Goal: Task Accomplishment & Management: Manage account settings

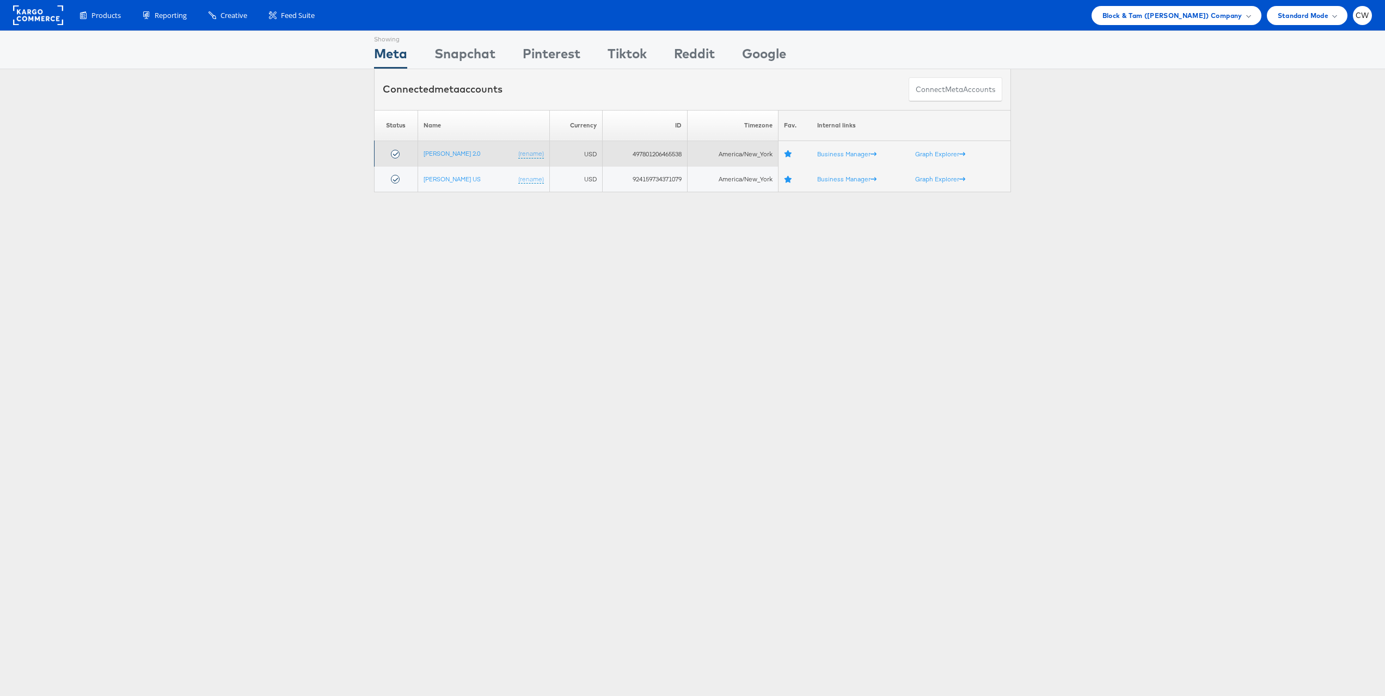
click at [467, 148] on td "Veronica Beard 2.0 (rename)" at bounding box center [484, 154] width 132 height 26
click at [467, 150] on link "[PERSON_NAME] 2.0" at bounding box center [452, 153] width 57 height 8
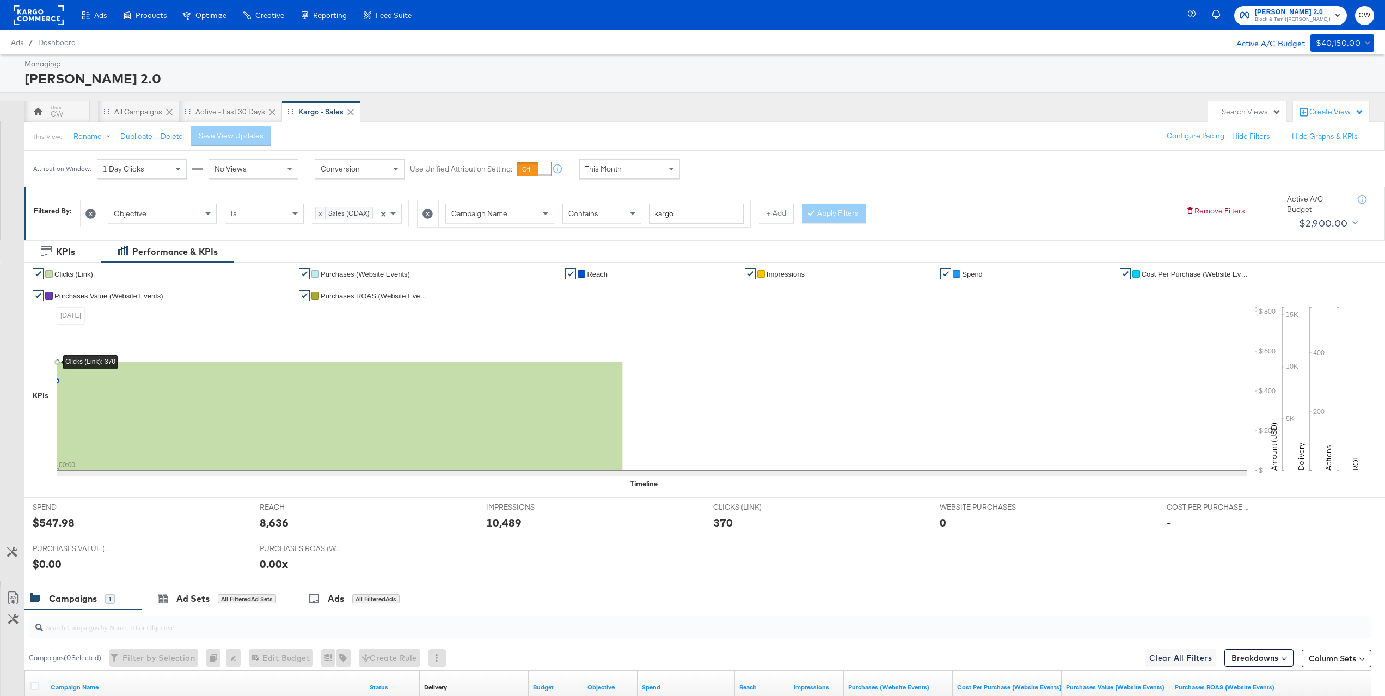
scroll to position [9, 0]
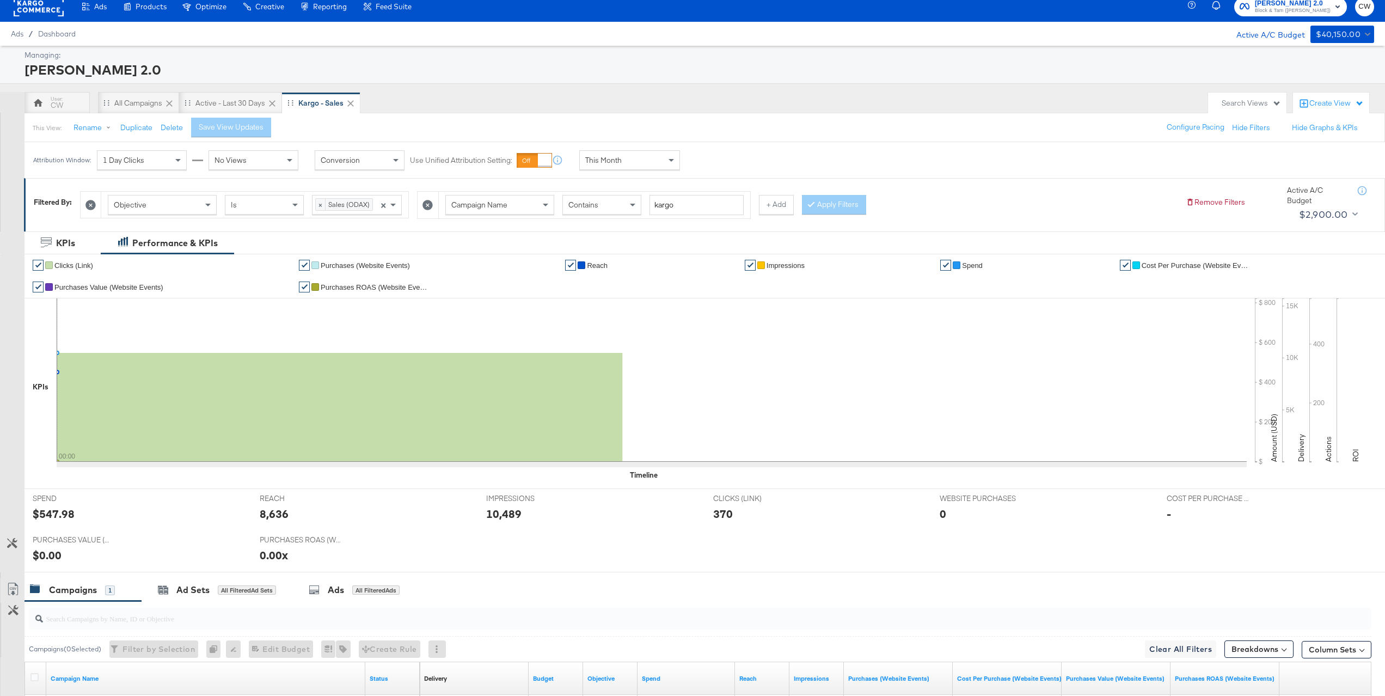
click at [648, 168] on div "This Month" at bounding box center [630, 160] width 100 height 19
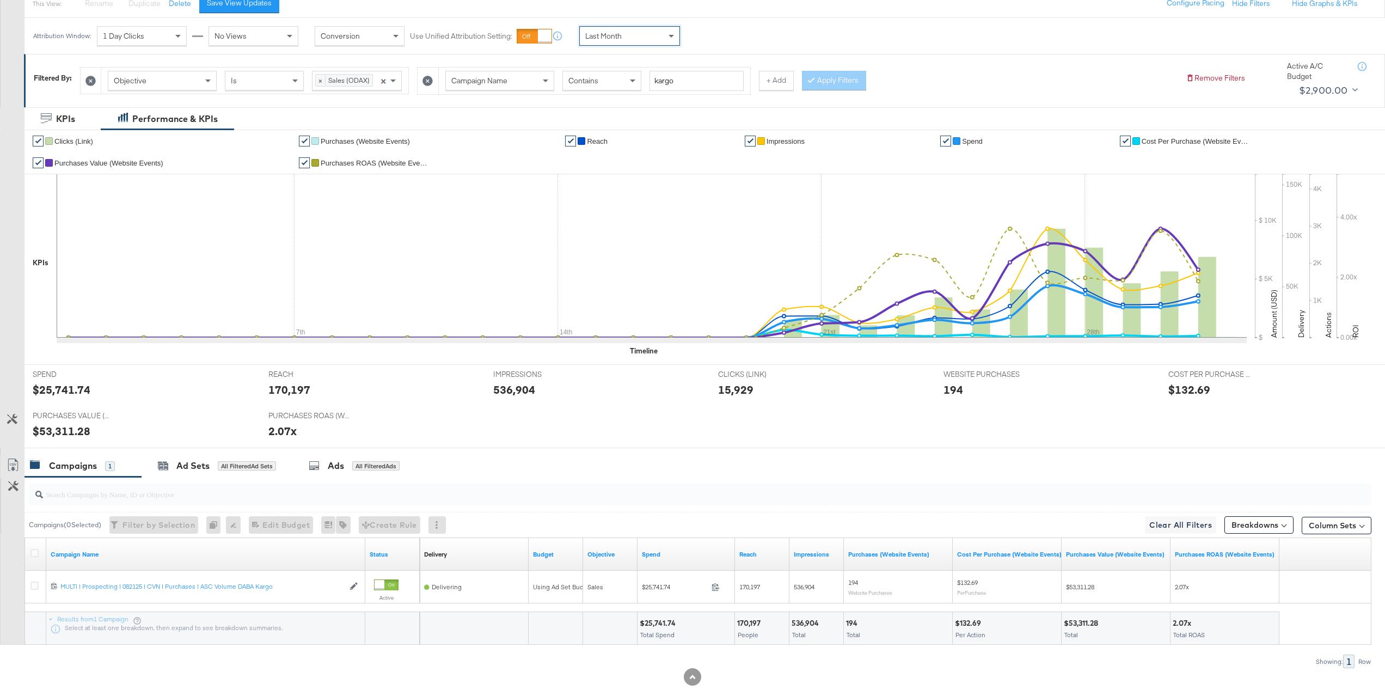
scroll to position [153, 0]
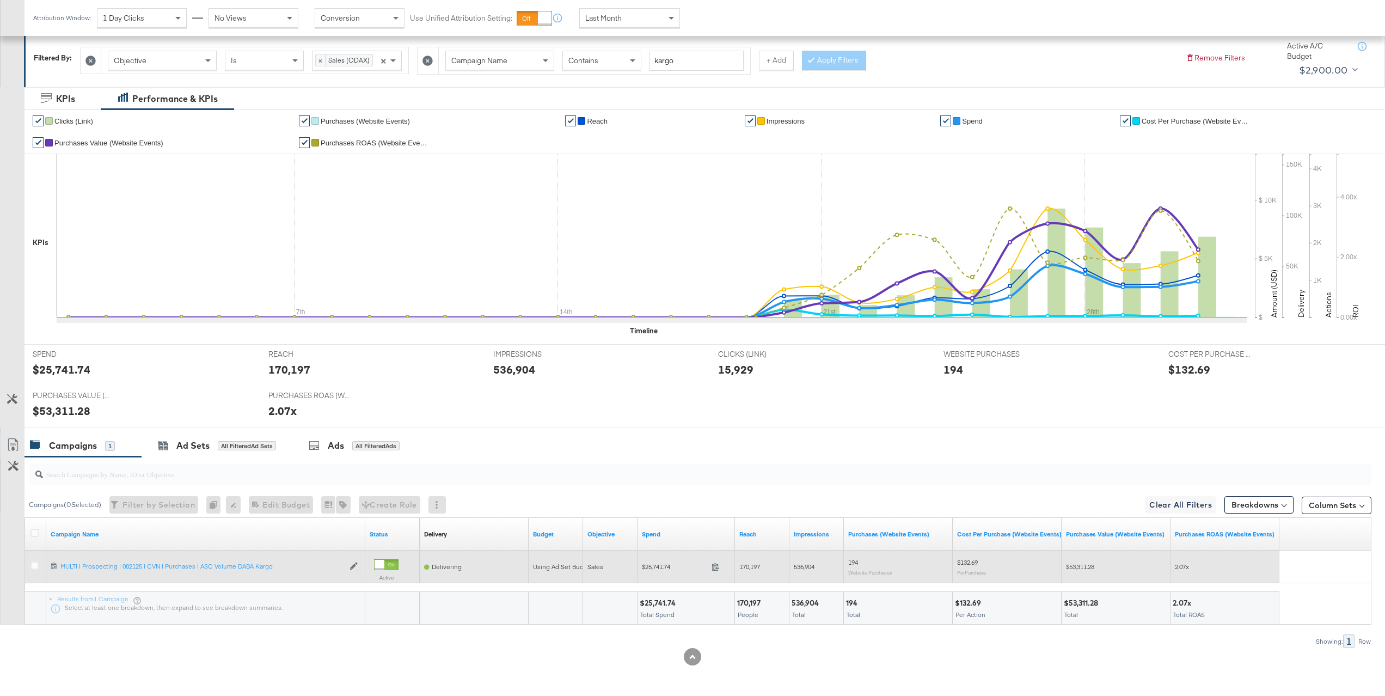
click at [237, 561] on div "120231785004450770 MULTI | Prospecting | 082125 | CVN | Purchases | ASC Volume …" at bounding box center [205, 566] width 319 height 18
click at [237, 564] on div "MULTI | Prospecting | 082125 | CVN | Purchases | ASC Volume DABA Kargo MULTI | …" at bounding box center [202, 566] width 284 height 9
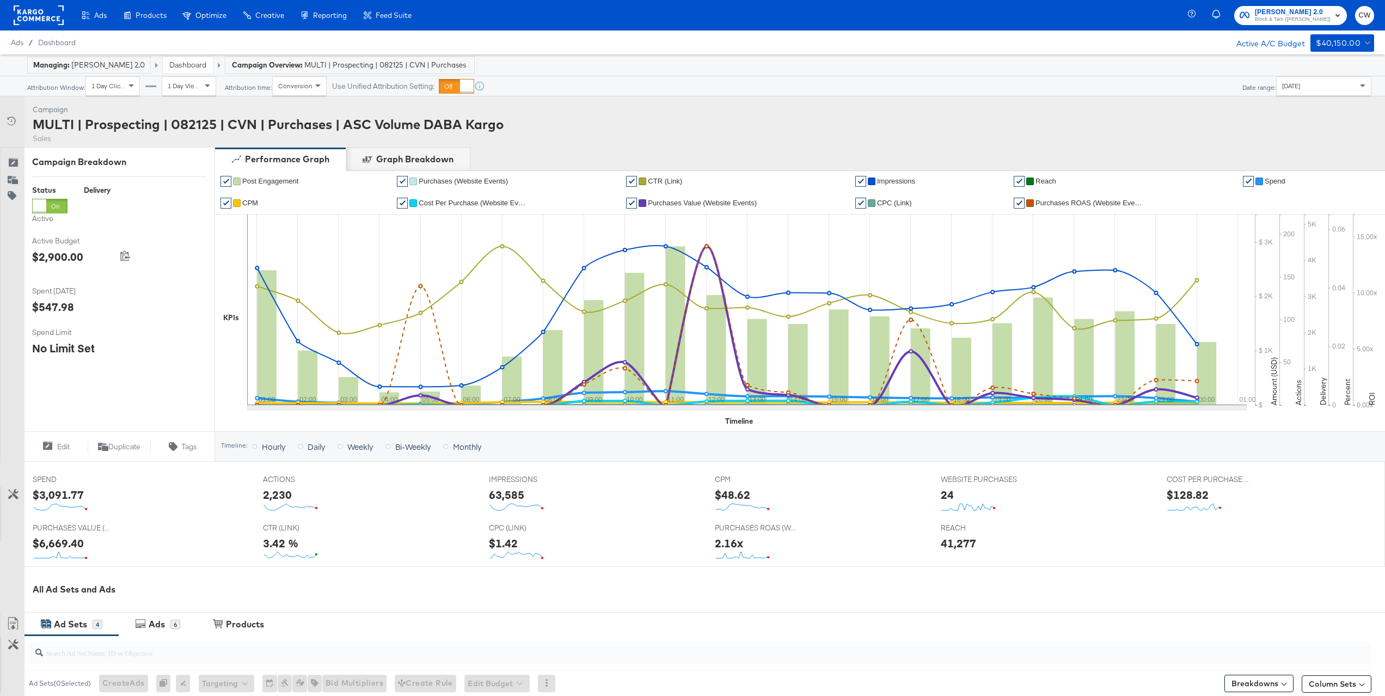
click at [1315, 93] on div "[DATE]" at bounding box center [1324, 86] width 94 height 19
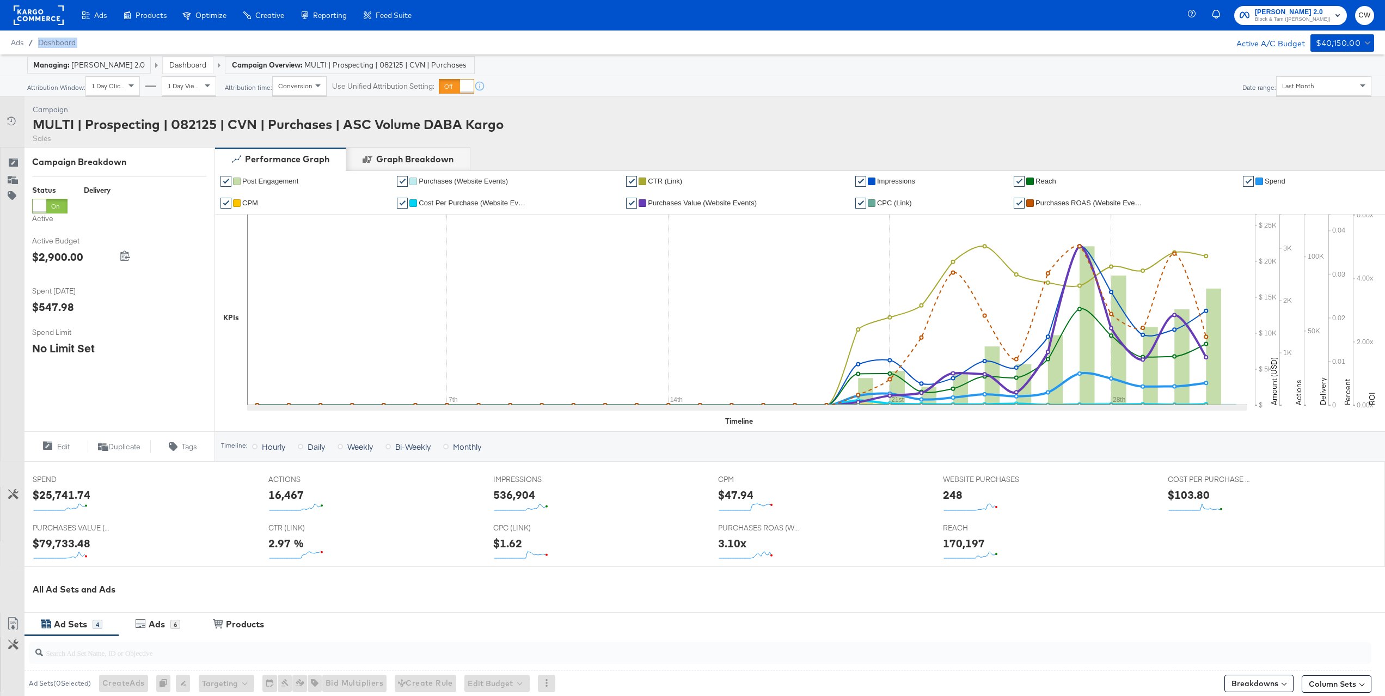
drag, startPoint x: 1179, startPoint y: 44, endPoint x: 493, endPoint y: 64, distance: 685.7
click at [507, 60] on div "Ads Products Optimize Creative Reporting Feed Suite [PERSON_NAME] 2.0 Block & T…" at bounding box center [692, 500] width 1385 height 1000
